Goal: Find specific page/section: Find specific page/section

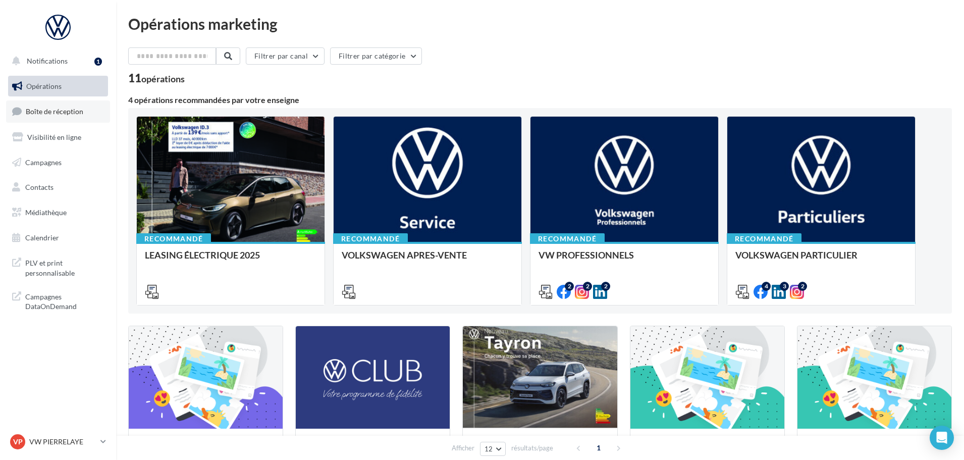
click at [73, 120] on link "Boîte de réception" at bounding box center [58, 111] width 104 height 22
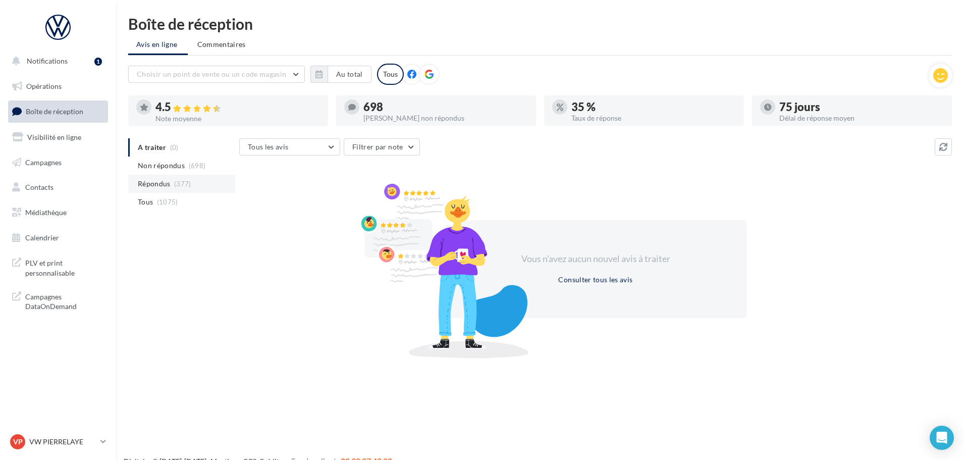
click at [164, 180] on span "Répondus" at bounding box center [154, 184] width 33 height 10
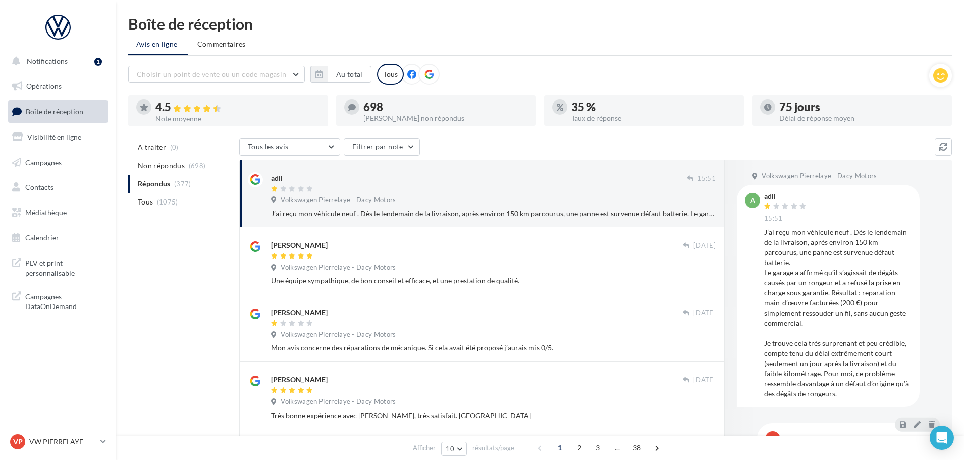
click at [40, 432] on link "VP VW PIERRELAYE vw-pie-gvf" at bounding box center [58, 441] width 100 height 19
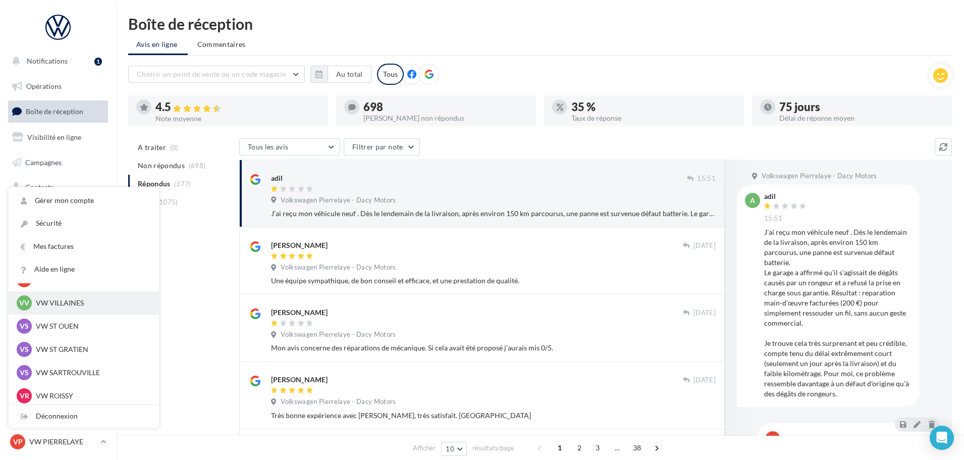
scroll to position [101, 0]
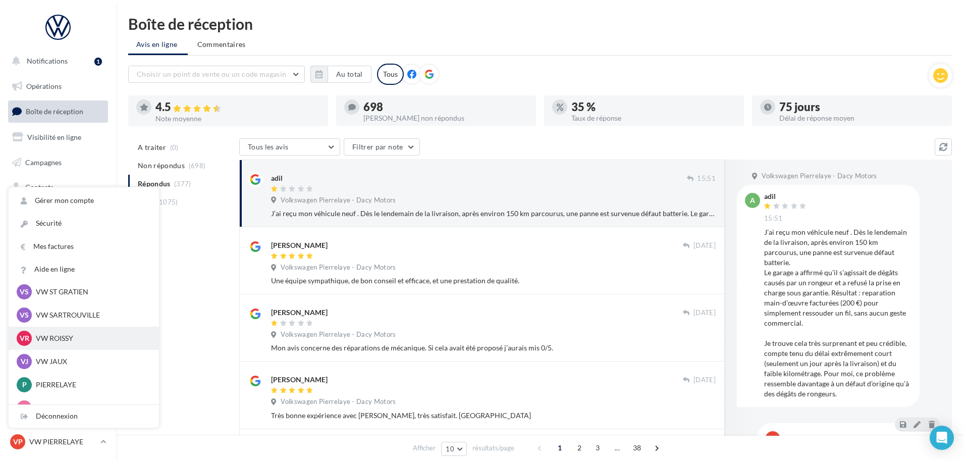
click at [74, 343] on p "VW ROISSY" at bounding box center [91, 338] width 111 height 10
